Goal: Information Seeking & Learning: Learn about a topic

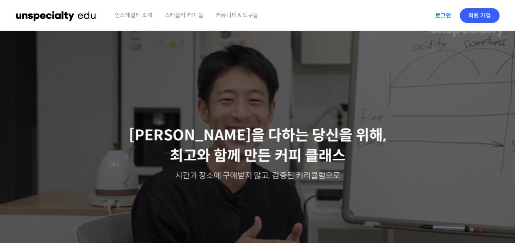
click at [444, 15] on link "로그인" at bounding box center [443, 15] width 26 height 19
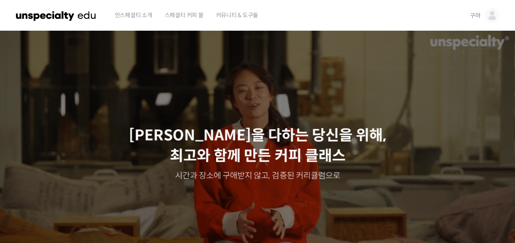
click at [473, 16] on span "구야" at bounding box center [475, 15] width 11 height 7
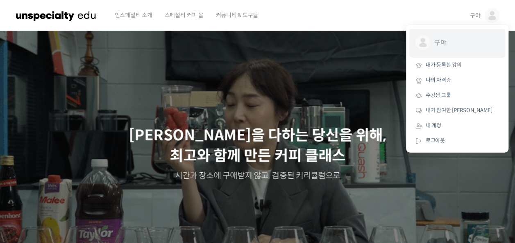
click at [437, 43] on span "구야" at bounding box center [464, 43] width 61 height 16
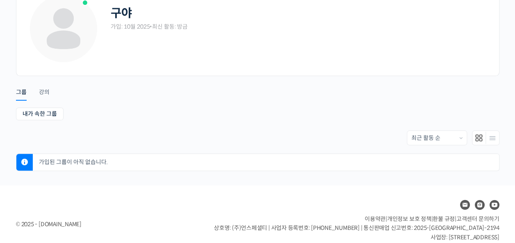
scroll to position [75, 0]
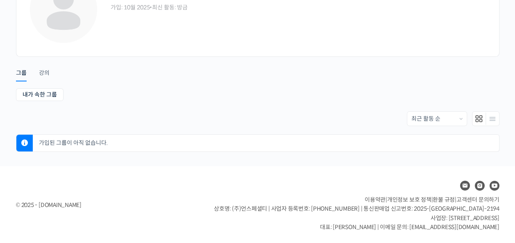
click at [465, 200] on span "고객센터 문의하기" at bounding box center [477, 199] width 43 height 7
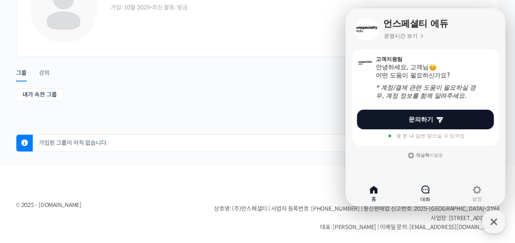
click at [426, 196] on link "대화" at bounding box center [425, 194] width 52 height 20
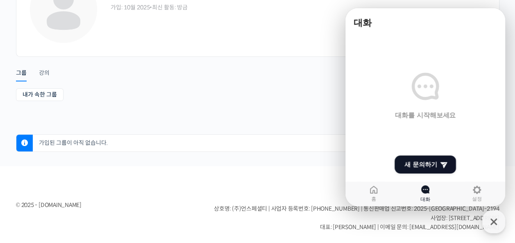
scroll to position [0, 0]
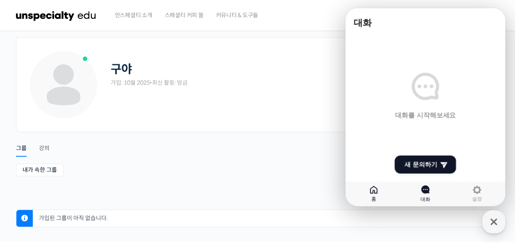
click at [374, 194] on icon at bounding box center [374, 190] width 10 height 10
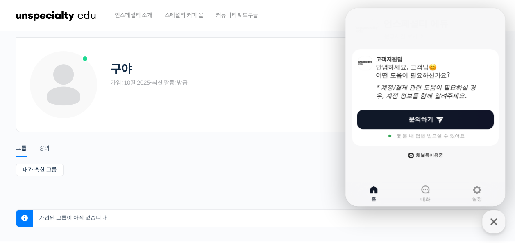
click at [428, 156] on b "채널톡" at bounding box center [423, 155] width 14 height 5
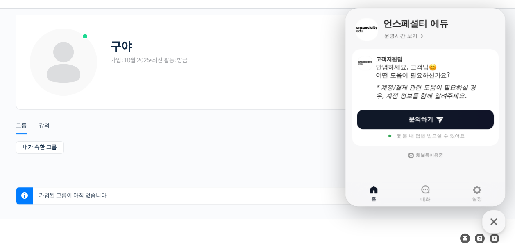
scroll to position [75, 0]
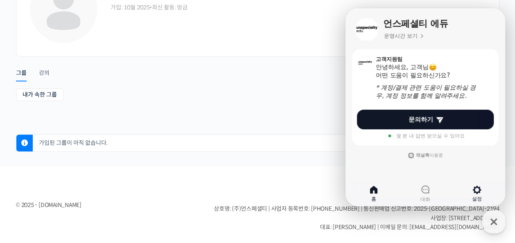
click at [472, 188] on icon at bounding box center [477, 190] width 10 height 10
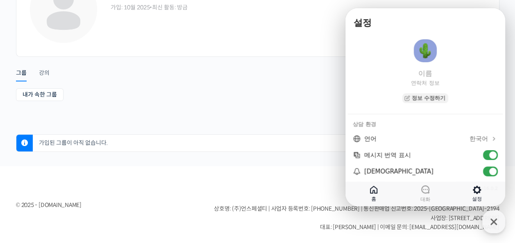
click at [302, 93] on ul "내가 속한 그룹 받은 초대" at bounding box center [257, 95] width 483 height 15
click at [367, 189] on link "홈" at bounding box center [374, 194] width 52 height 20
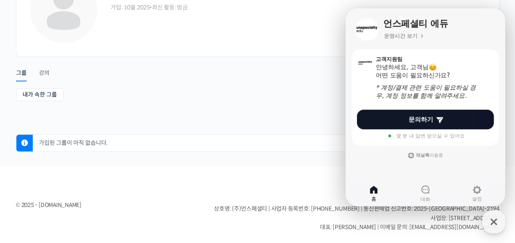
click at [271, 78] on ul "Account Notifications 그룹 강의" at bounding box center [257, 69] width 483 height 20
click at [369, 31] on img at bounding box center [366, 29] width 23 height 23
click at [311, 77] on ul "Account Notifications 그룹 강의" at bounding box center [257, 69] width 483 height 20
click at [499, 227] on icon "button" at bounding box center [493, 222] width 15 height 15
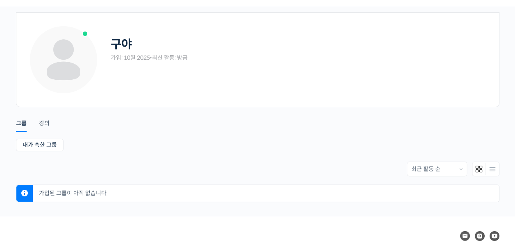
scroll to position [0, 0]
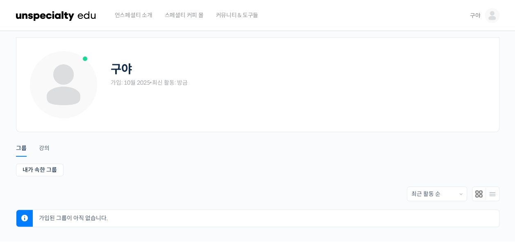
click at [186, 84] on div "가입: 10월 2025 • 최신 활동: 방금" at bounding box center [149, 83] width 77 height 8
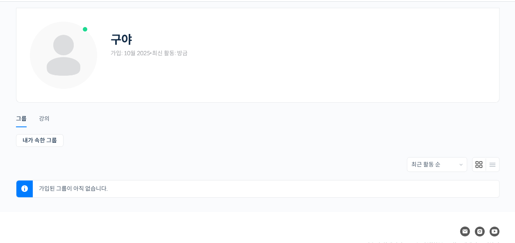
scroll to position [75, 0]
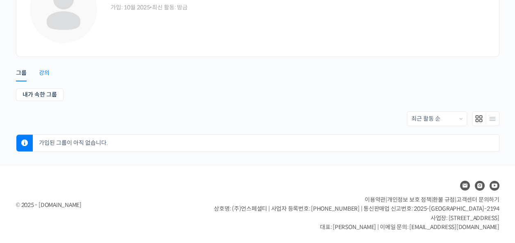
click at [48, 71] on div "강의" at bounding box center [44, 75] width 11 height 12
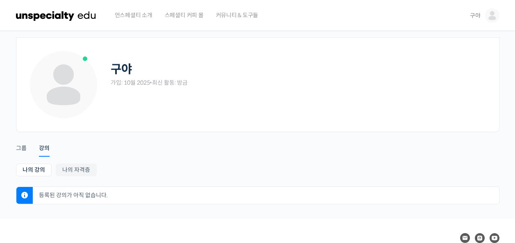
click at [496, 13] on img at bounding box center [492, 15] width 15 height 15
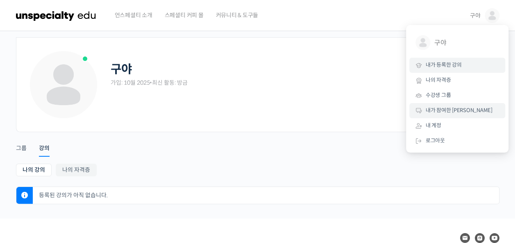
click at [460, 111] on span "내가 참여한 [PERSON_NAME]" at bounding box center [459, 110] width 67 height 7
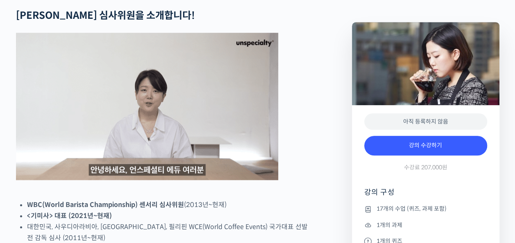
scroll to position [123, 0]
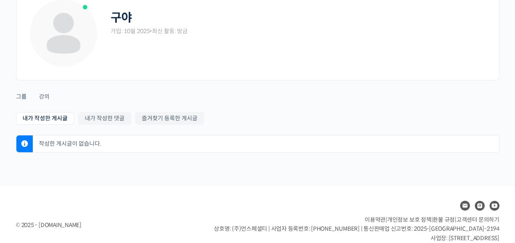
scroll to position [72, 0]
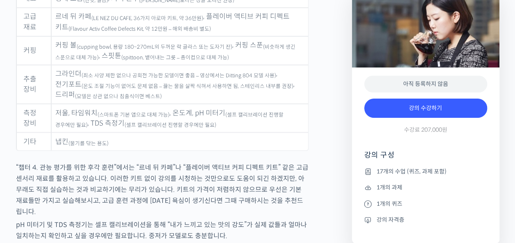
scroll to position [4179, 0]
